Goal: Register for event/course

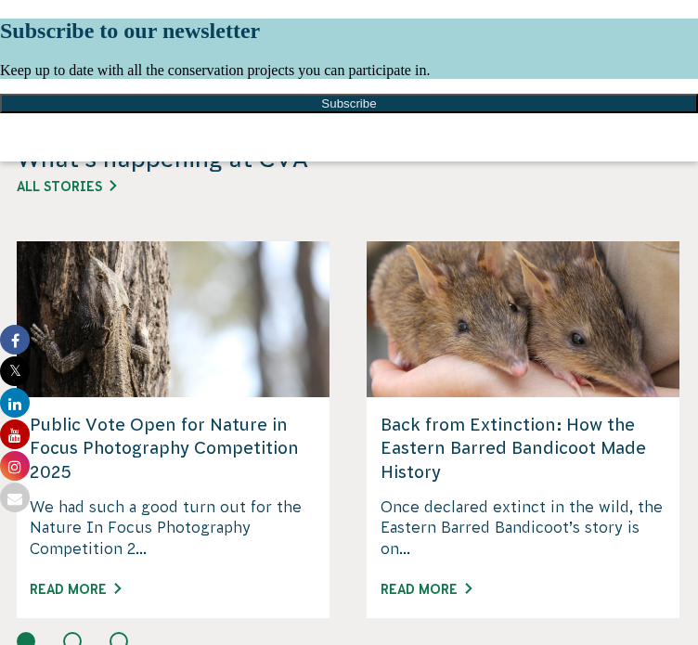
scroll to position [3985, 0]
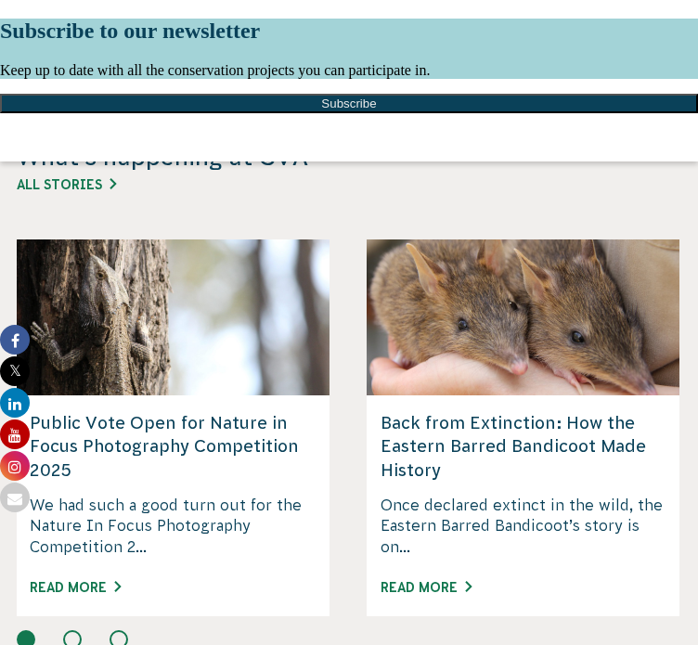
click at [677, 19] on div at bounding box center [349, 19] width 698 height 0
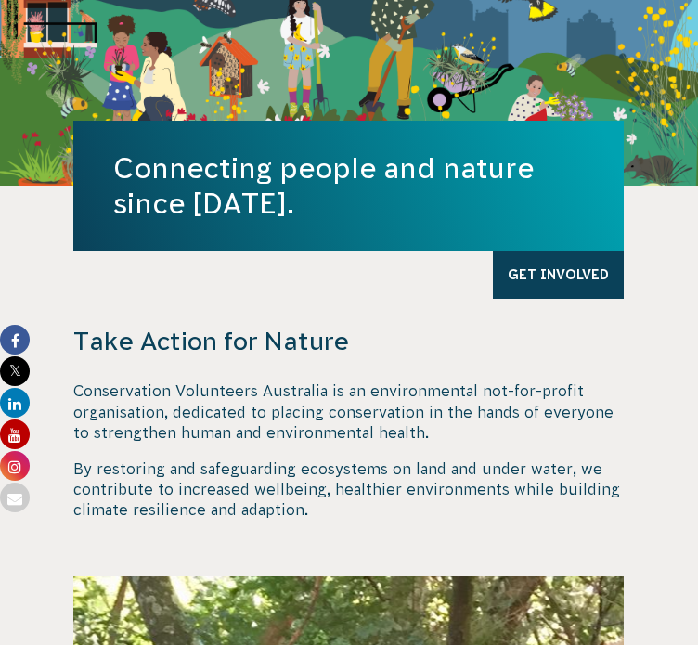
scroll to position [0, 0]
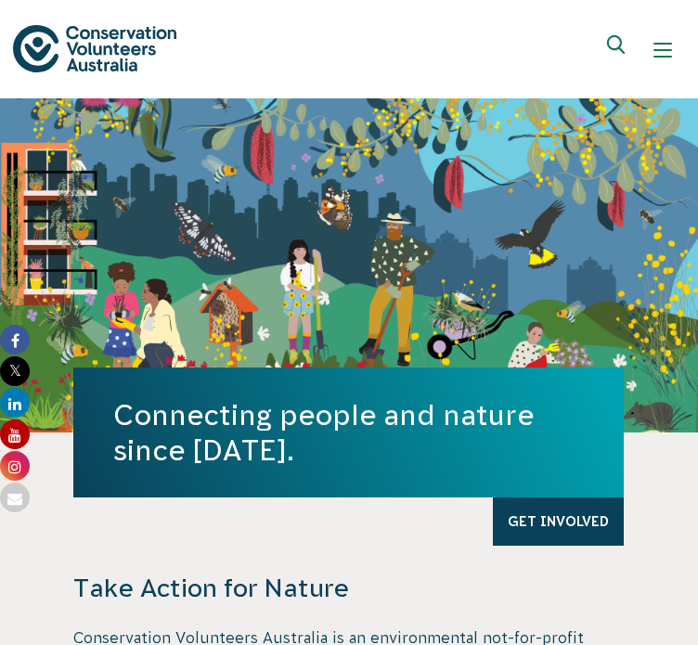
click at [659, 35] on button "Show mobile navigation menu" at bounding box center [662, 50] width 45 height 45
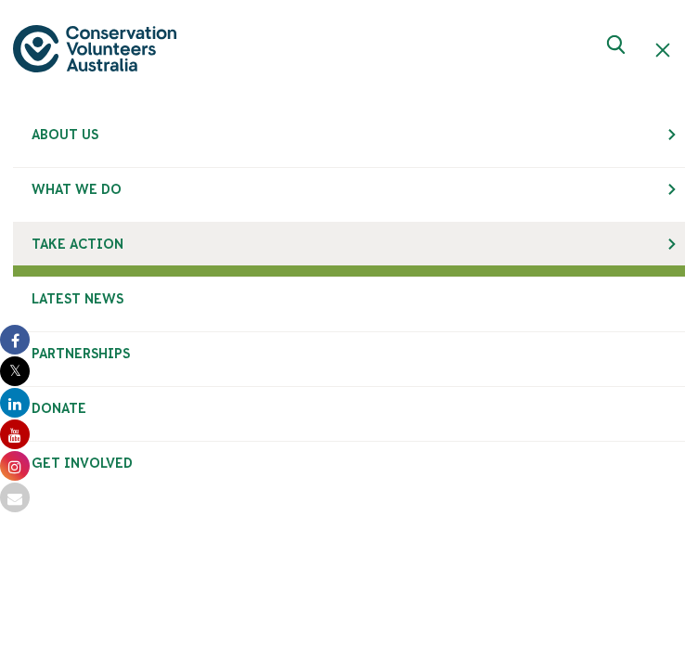
click at [264, 237] on link "Take Action" at bounding box center [349, 244] width 672 height 43
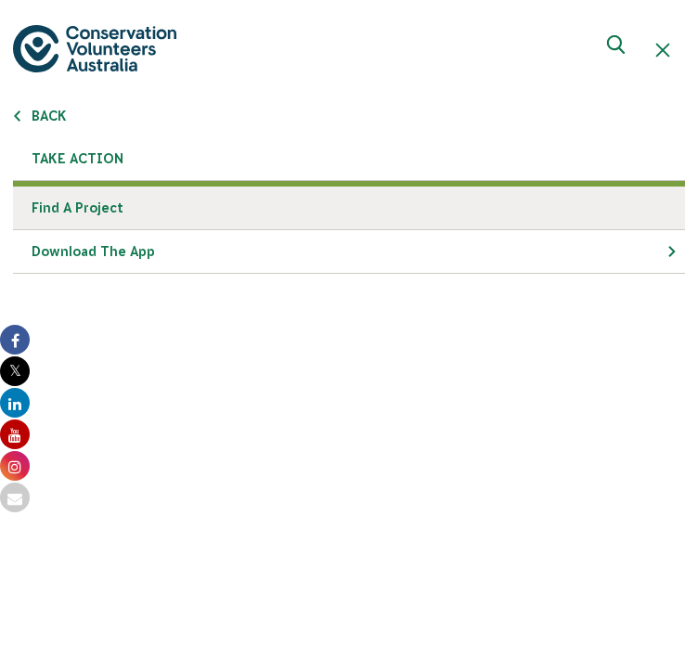
click at [233, 201] on link "Find a project" at bounding box center [349, 208] width 672 height 44
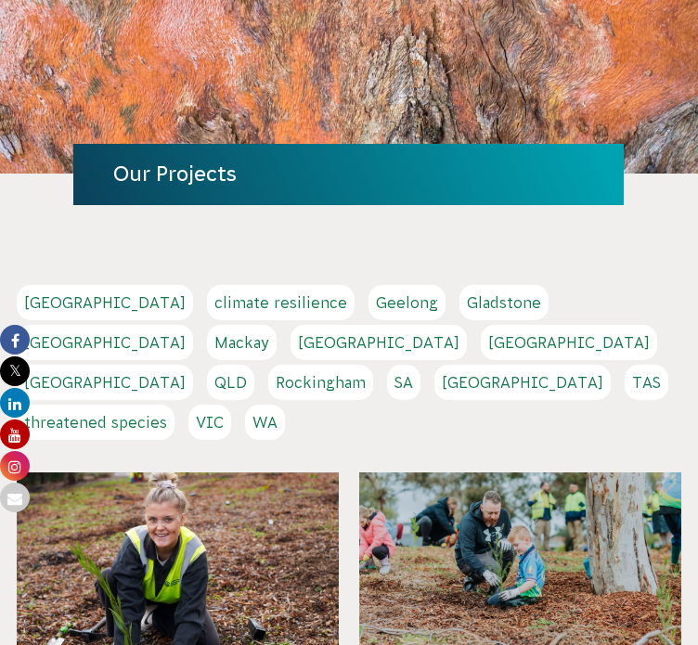
scroll to position [189, 0]
click at [290, 329] on link "[GEOGRAPHIC_DATA]" at bounding box center [378, 342] width 176 height 35
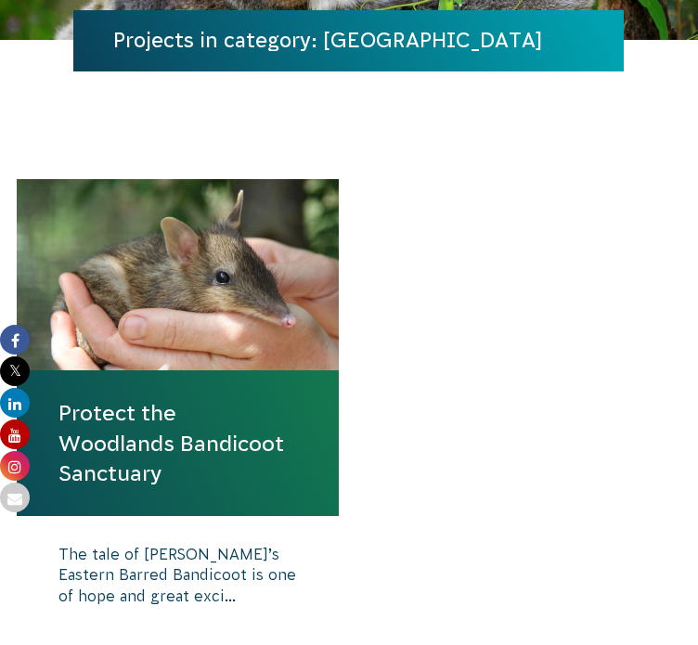
scroll to position [323, 0]
click at [134, 437] on link "Protect the Woodlands Bandicoot Sanctuary" at bounding box center [177, 443] width 238 height 90
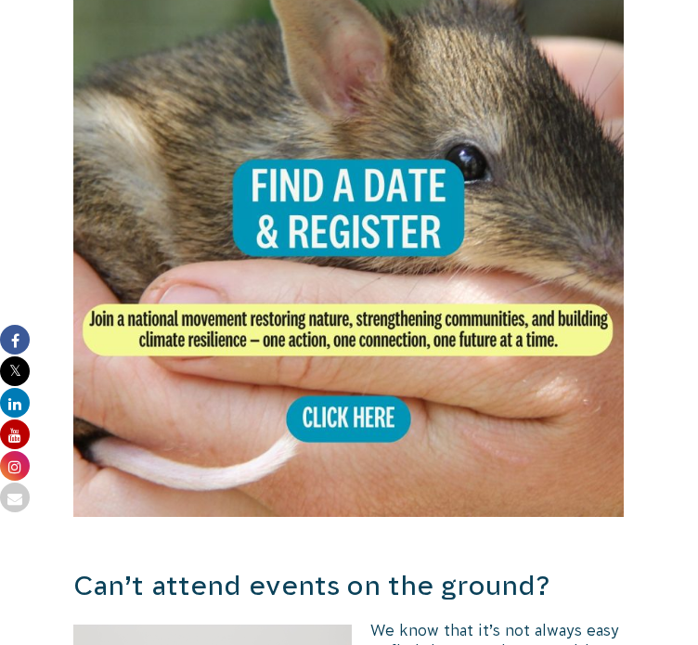
scroll to position [3540, 0]
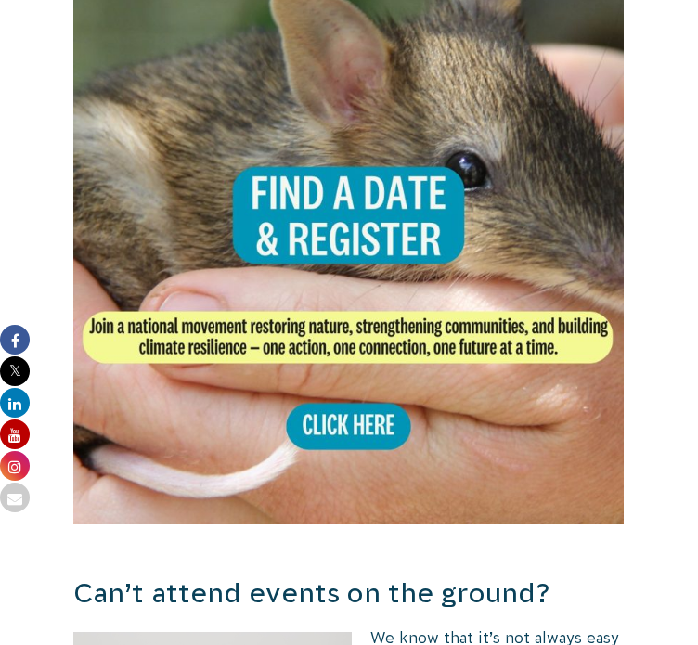
click at [367, 364] on img at bounding box center [348, 249] width 550 height 550
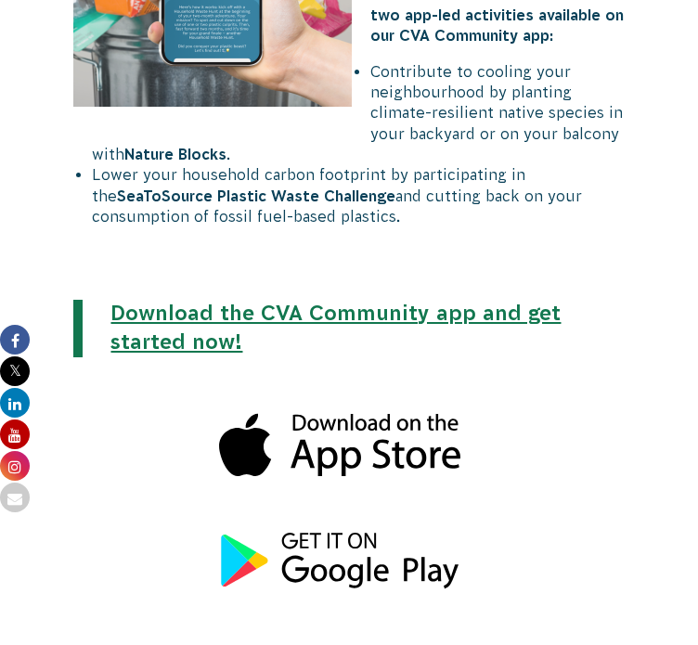
scroll to position [4348, 0]
